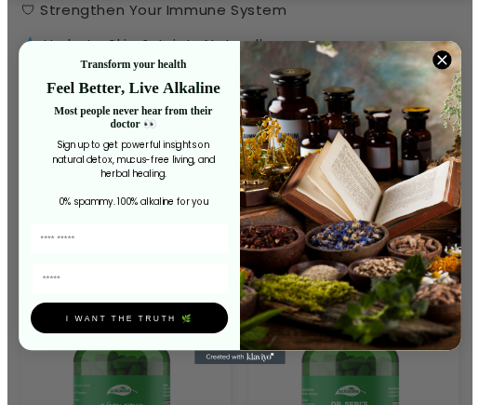
scroll to position [1054, 0]
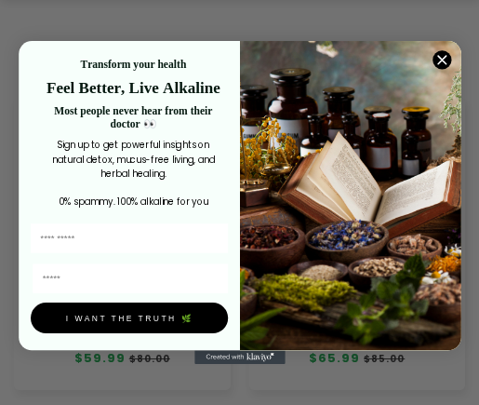
click at [433, 59] on circle "Close dialog" at bounding box center [442, 59] width 19 height 19
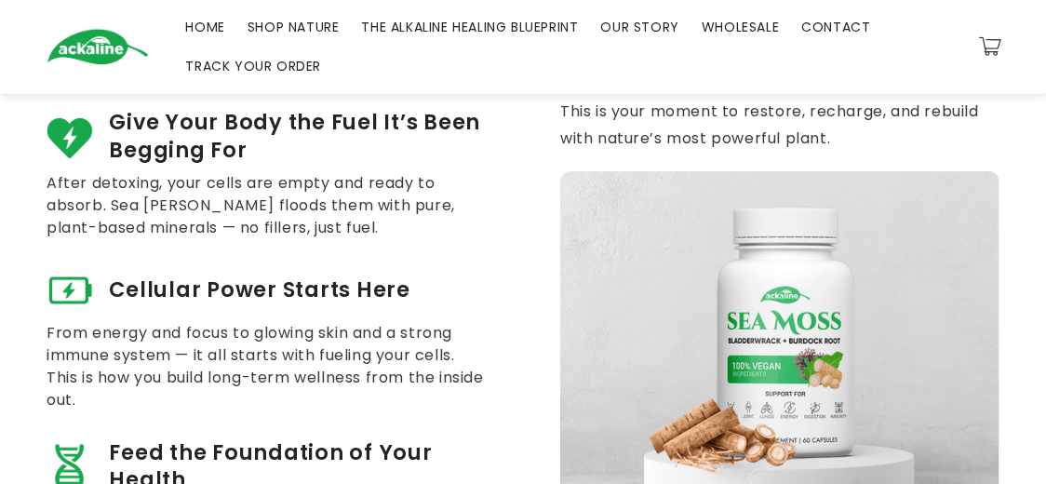
scroll to position [0, 0]
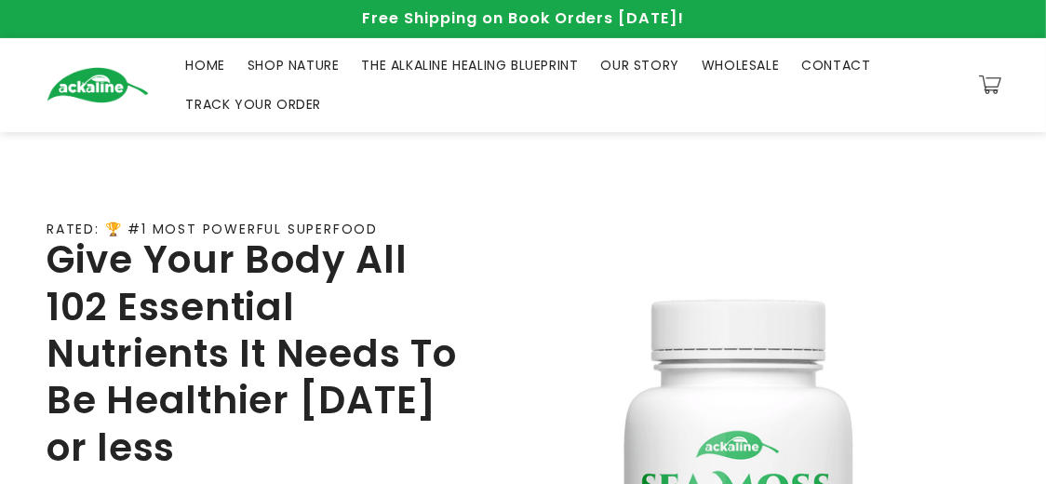
click at [316, 64] on span "SHOP NATURE" at bounding box center [293, 65] width 92 height 17
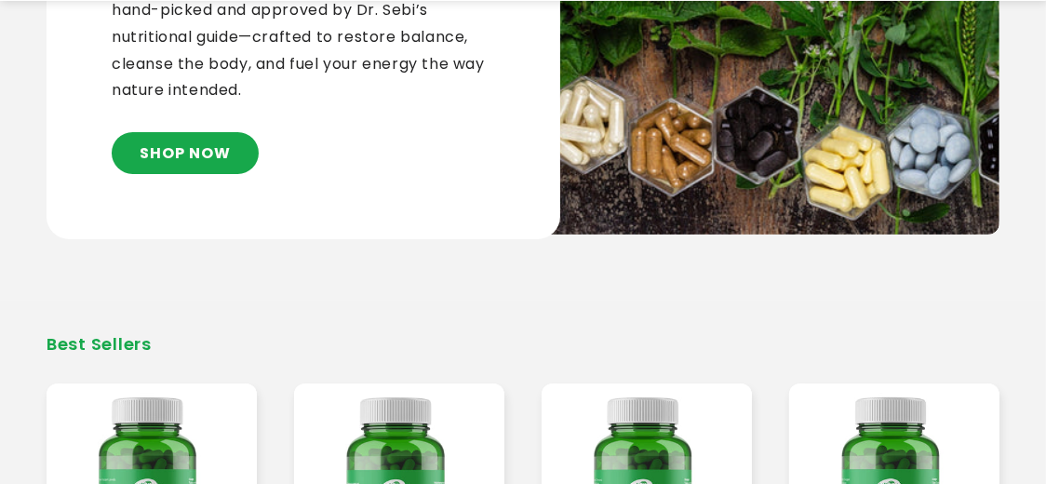
scroll to position [434, 0]
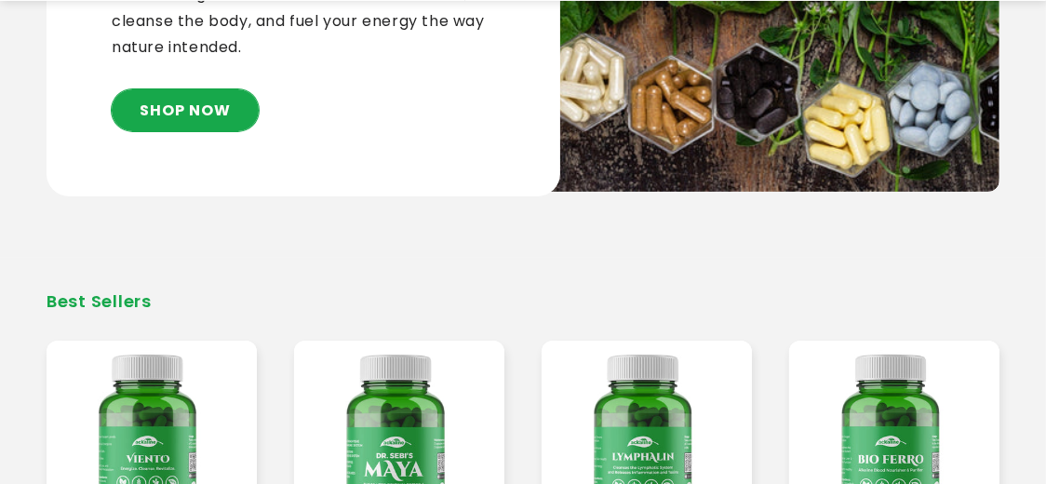
click at [215, 112] on link "SHOP NOW" at bounding box center [185, 110] width 147 height 42
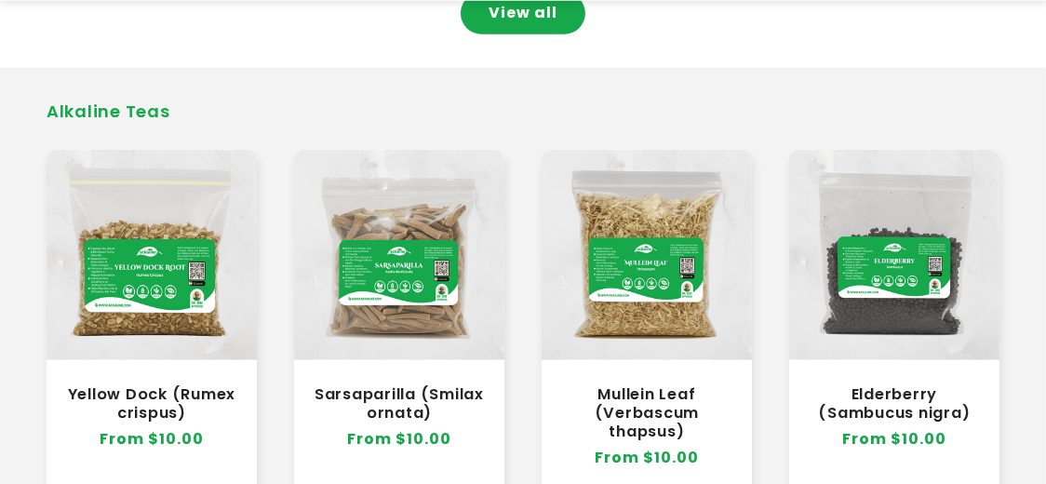
scroll to position [1683, 0]
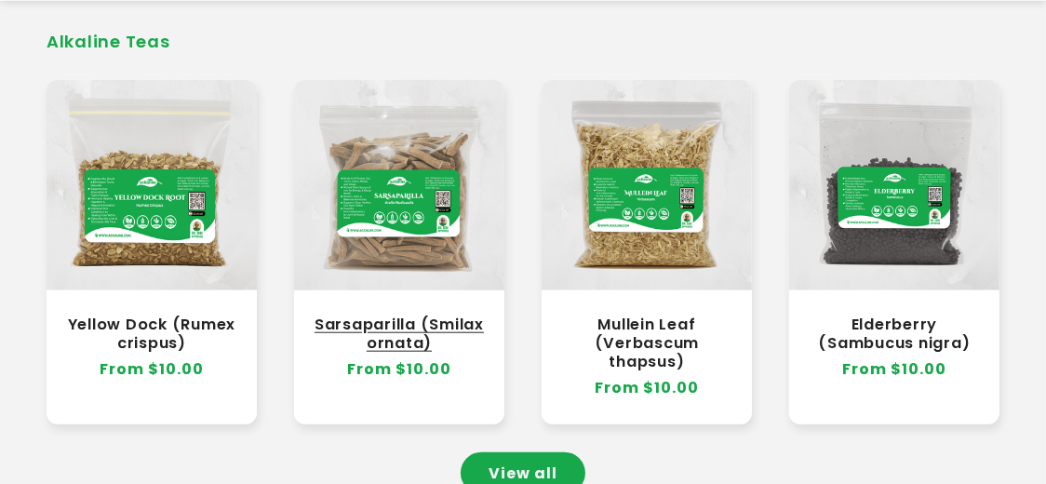
click at [441, 315] on link "Sarsaparilla (Smilax ornata)" at bounding box center [399, 333] width 173 height 37
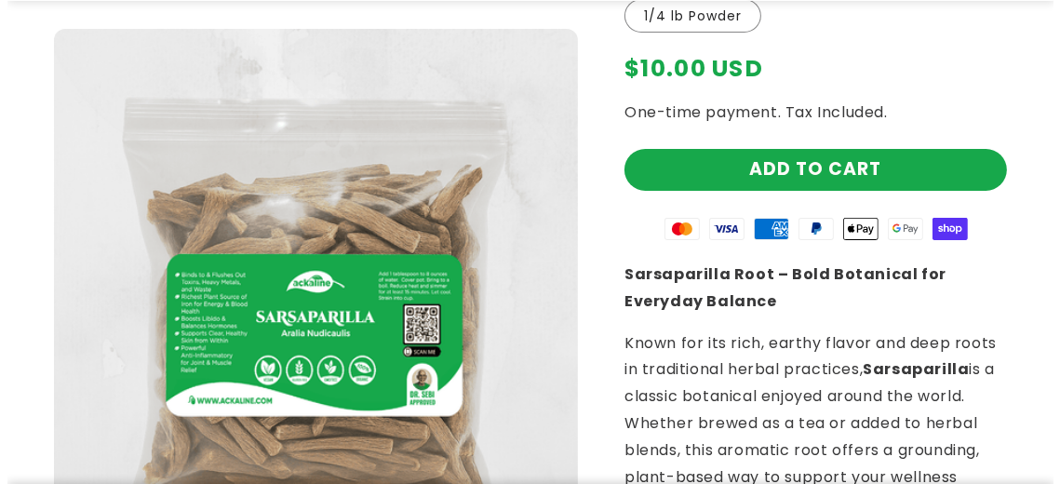
scroll to position [341, 0]
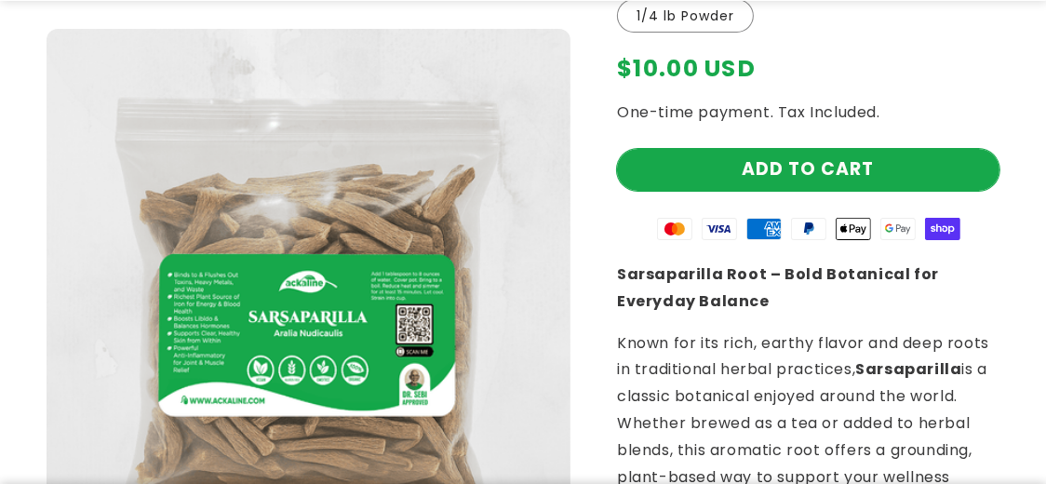
click at [831, 175] on button "Add to cart" at bounding box center [808, 170] width 382 height 42
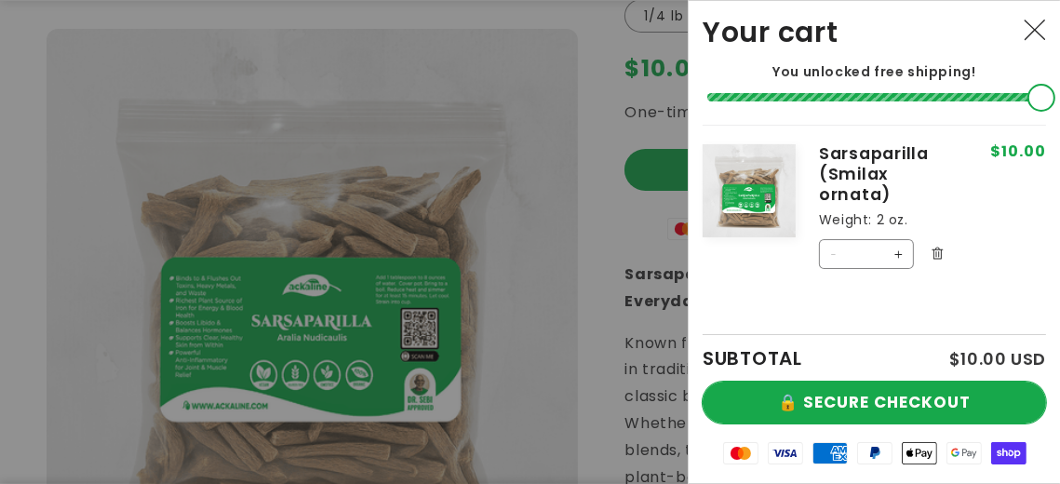
click at [871, 394] on button "🔒 SECURE CHECKOUT" at bounding box center [873, 402] width 343 height 42
